Goal: Task Accomplishment & Management: Complete application form

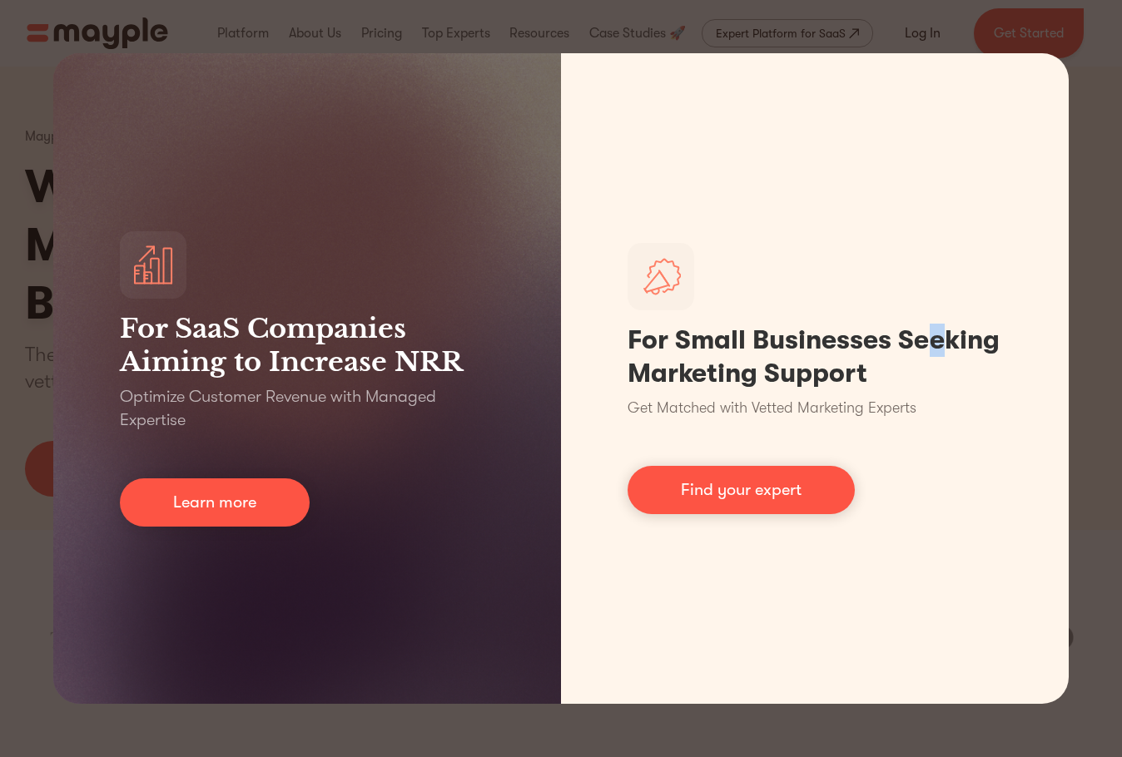
drag, startPoint x: 937, startPoint y: 36, endPoint x: 928, endPoint y: 50, distance: 16.9
click at [937, 36] on div "For SaaS Companies Aiming to Increase NRR Optimize Customer Revenue with Manage…" at bounding box center [561, 378] width 1122 height 757
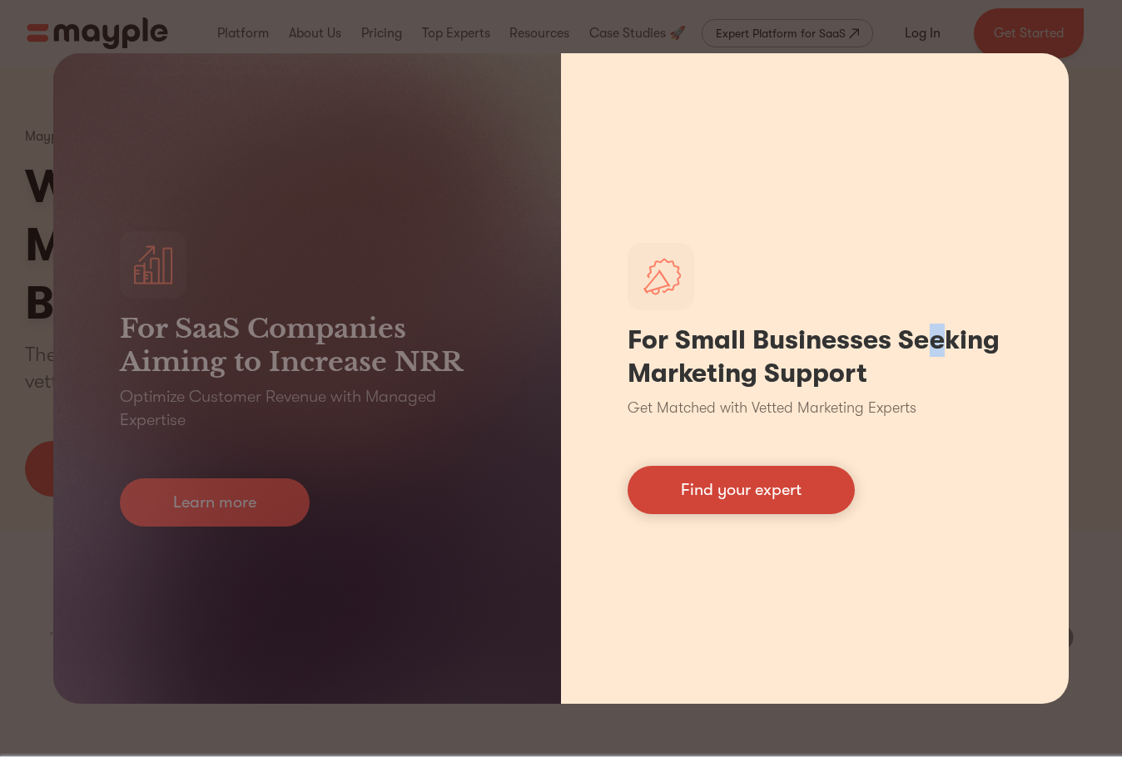
click at [788, 475] on link "Find your expert" at bounding box center [741, 490] width 227 height 48
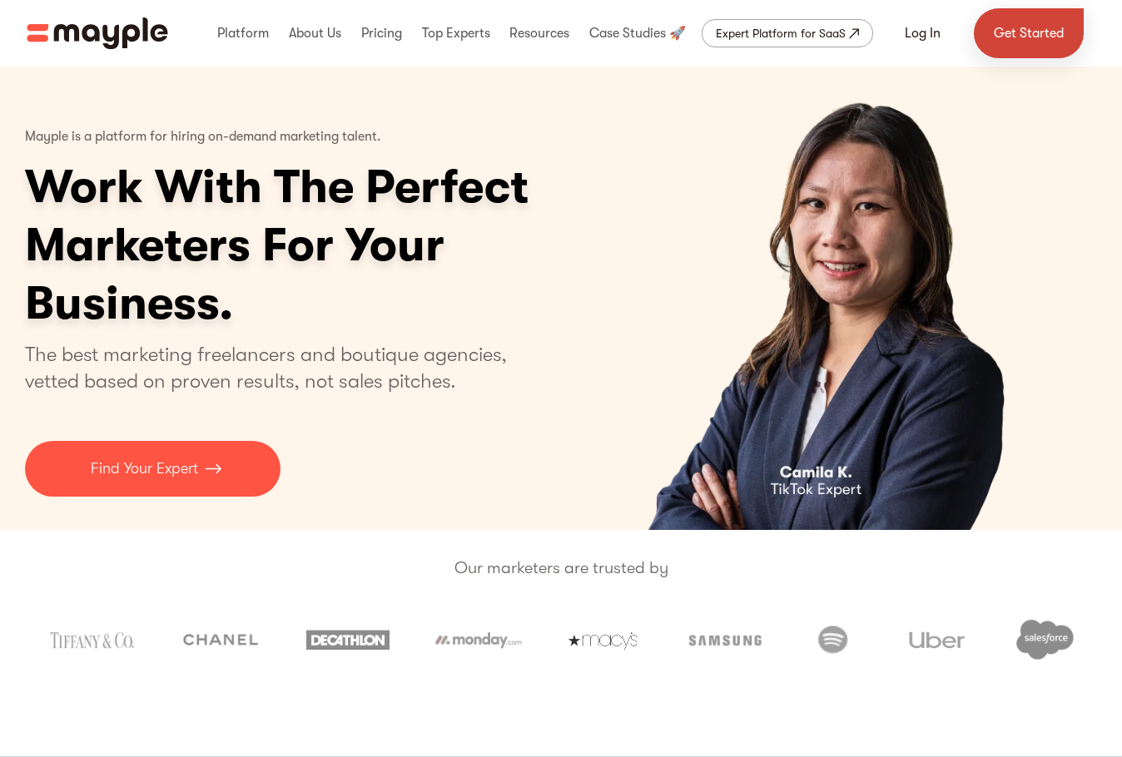
click at [1017, 42] on link "Get Started" at bounding box center [1029, 33] width 110 height 50
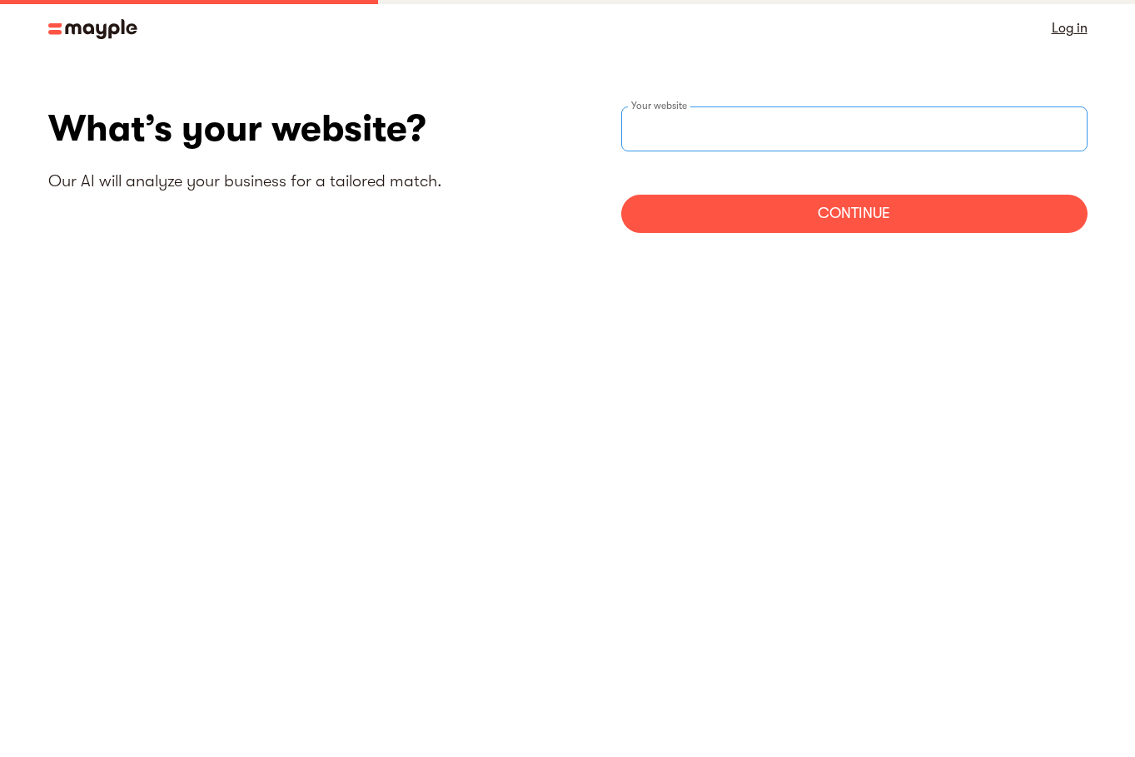
click at [748, 115] on input "websiteStep" at bounding box center [854, 129] width 466 height 45
type input "[URL][DOMAIN_NAME]"
click at [733, 213] on div "Continue" at bounding box center [854, 214] width 466 height 38
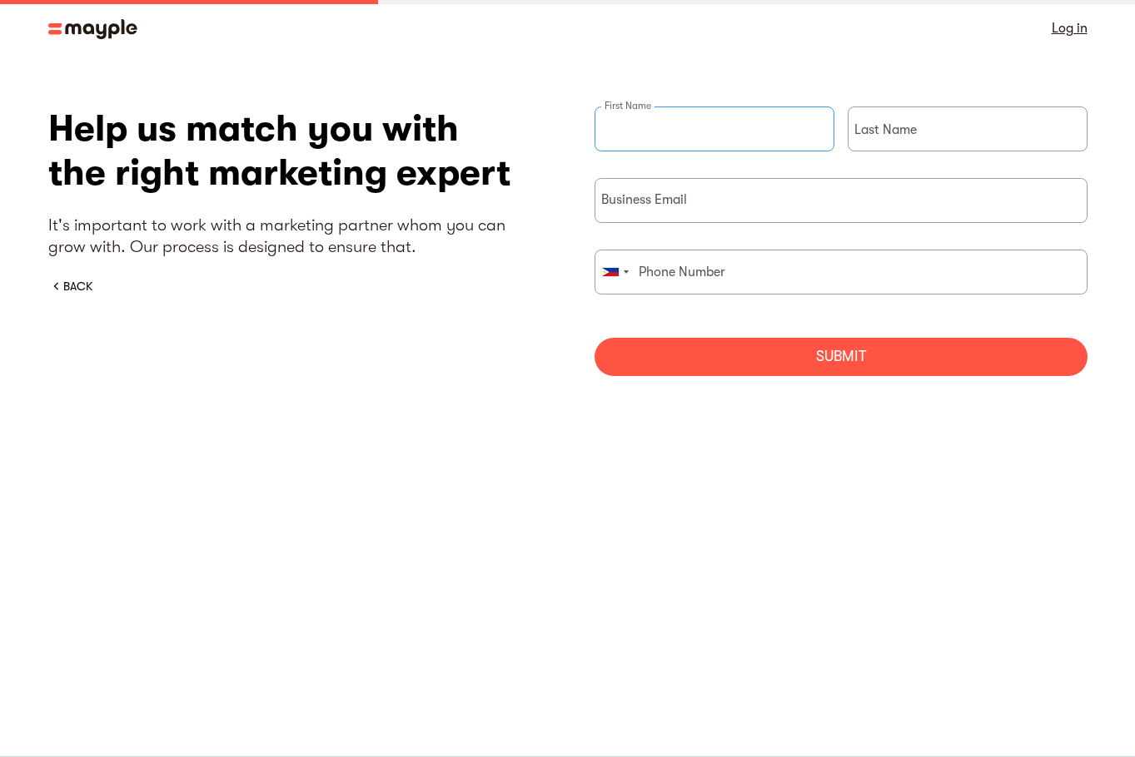
click at [698, 110] on input "briefForm" at bounding box center [714, 129] width 240 height 45
type input "[PERSON_NAME]"
drag, startPoint x: 986, startPoint y: 127, endPoint x: 998, endPoint y: 129, distance: 11.8
click at [986, 127] on input "briefForm" at bounding box center [967, 129] width 240 height 45
type input "F"
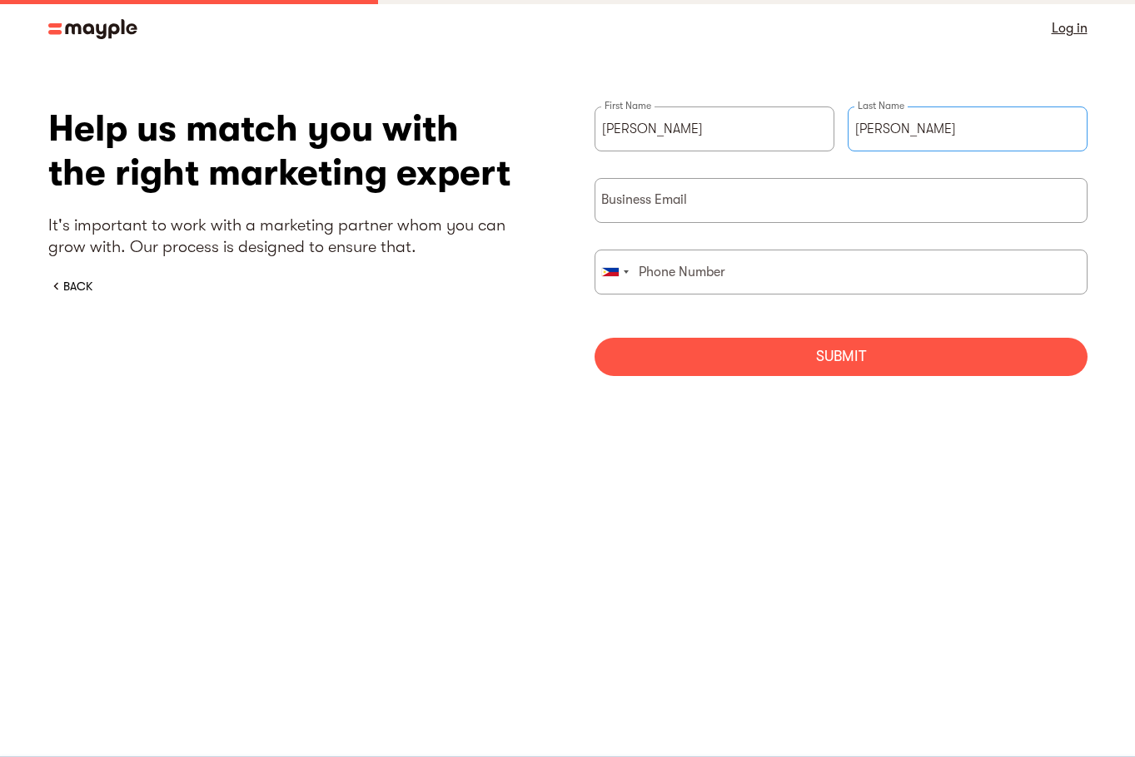
type input "[PERSON_NAME]"
click at [703, 201] on input "briefForm" at bounding box center [840, 200] width 493 height 45
type input "[PERSON_NAME][EMAIL_ADDRESS][PERSON_NAME][DOMAIN_NAME]"
click at [725, 277] on input "briefForm" at bounding box center [840, 272] width 493 height 45
paste input "9190090498?"
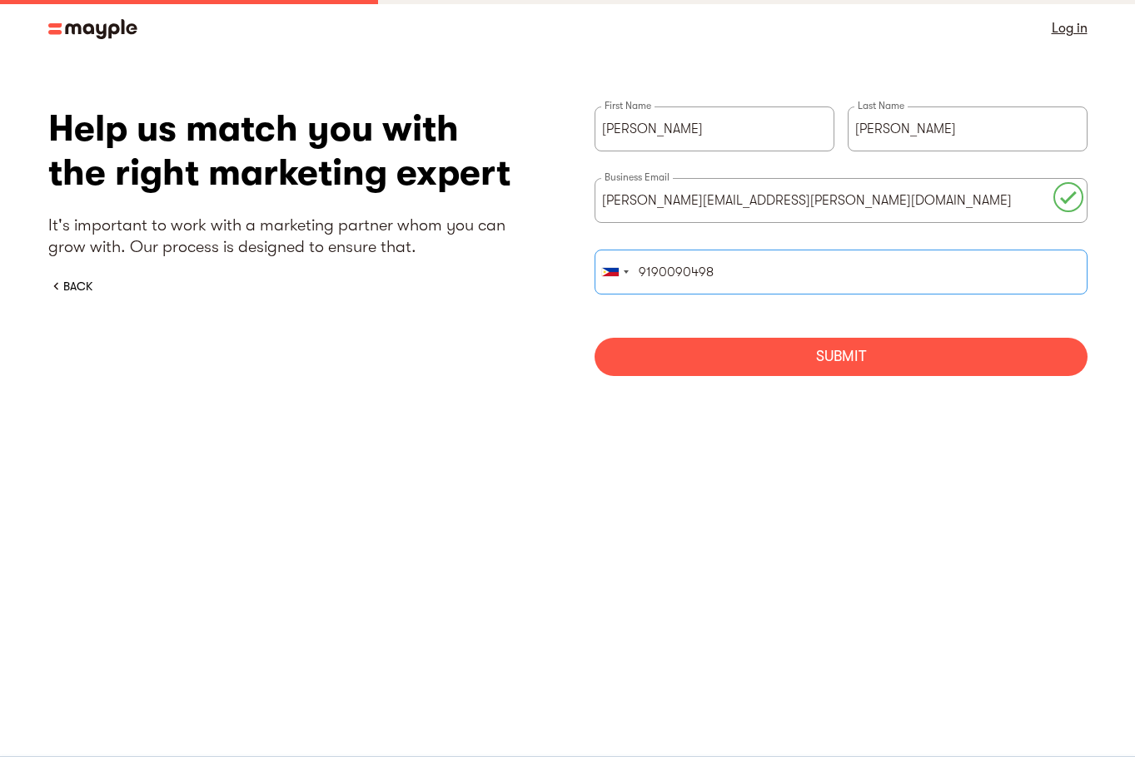
type input "9190090498"
click at [756, 344] on div "Submit" at bounding box center [840, 357] width 493 height 38
